Goal: Information Seeking & Learning: Compare options

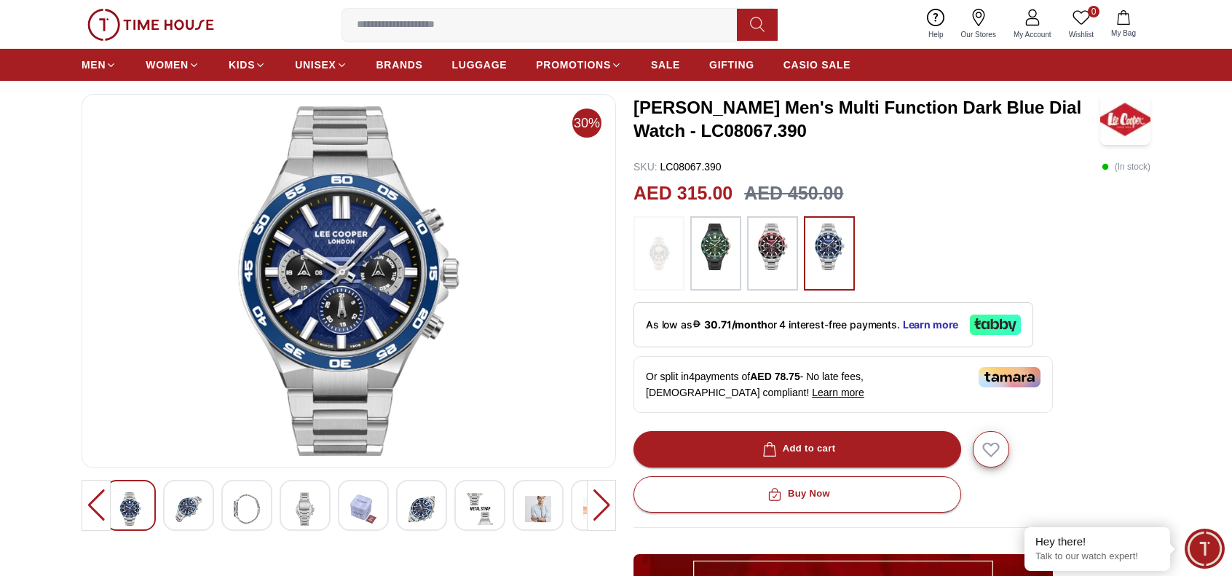
scroll to position [68, 0]
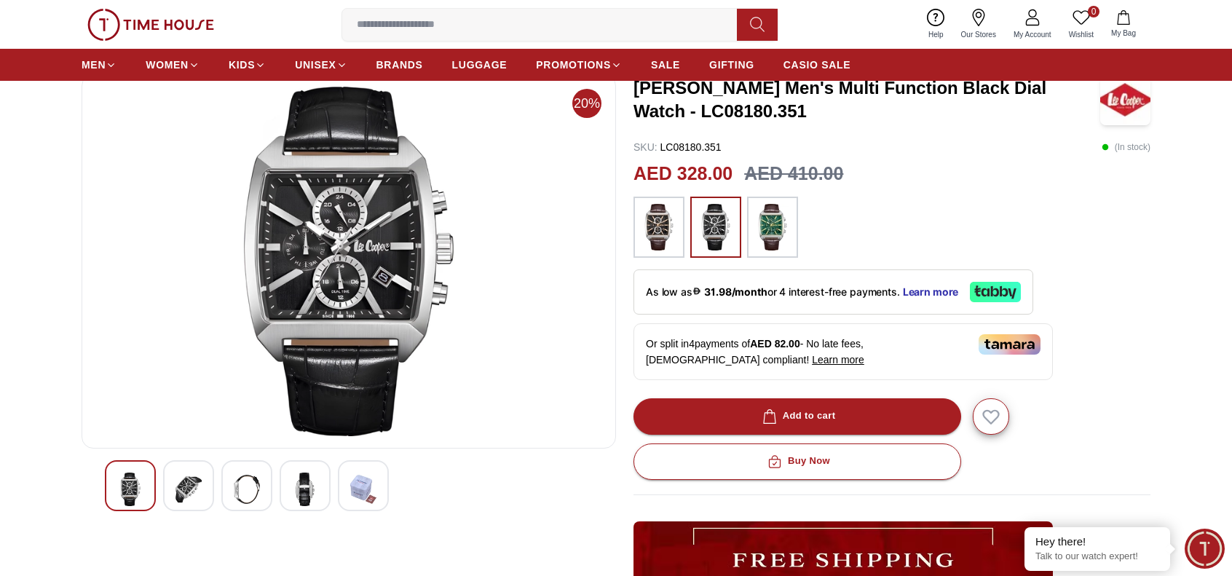
scroll to position [87, 0]
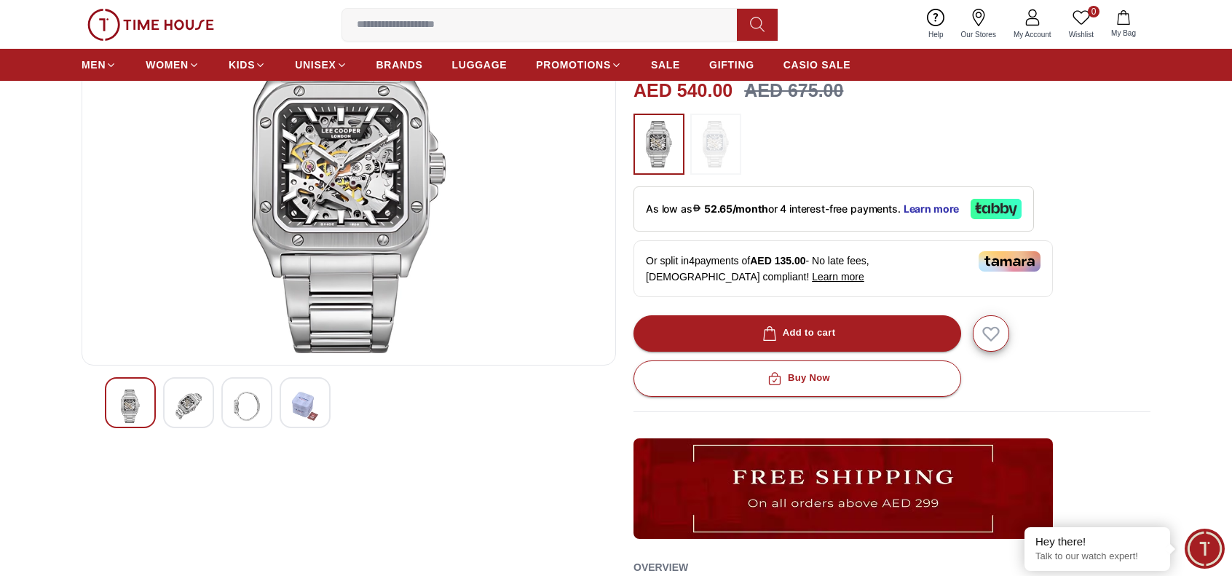
scroll to position [12, 0]
